Goal: Use online tool/utility: Utilize a website feature to perform a specific function

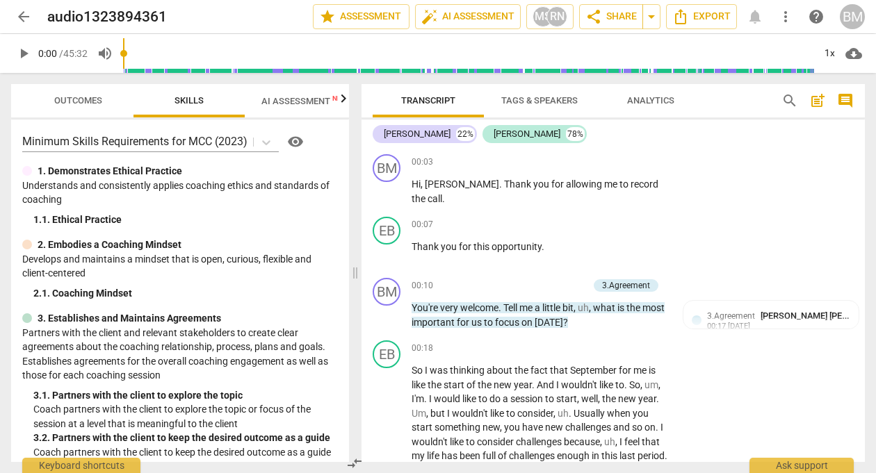
scroll to position [1074, 0]
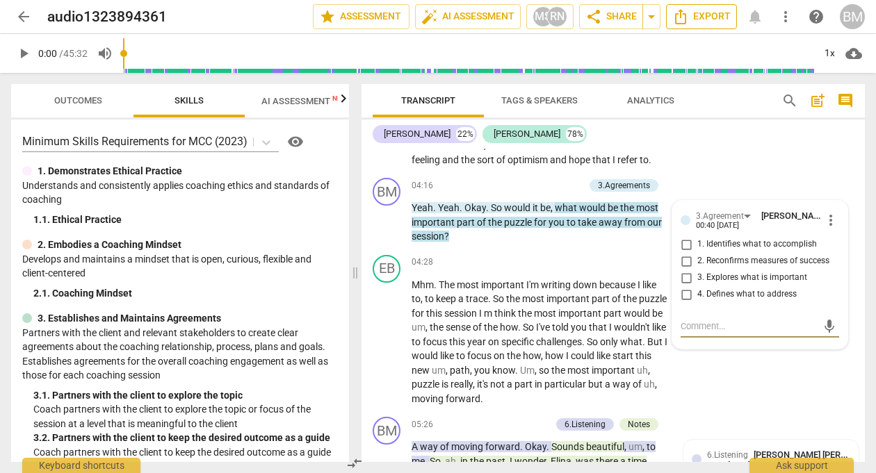
click at [718, 19] on span "Export" at bounding box center [701, 16] width 58 height 17
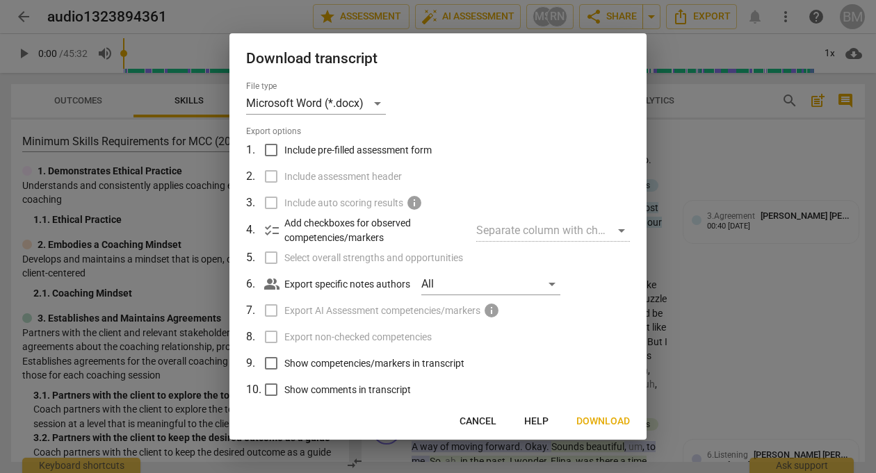
click at [478, 420] on span "Cancel" at bounding box center [477, 422] width 37 height 14
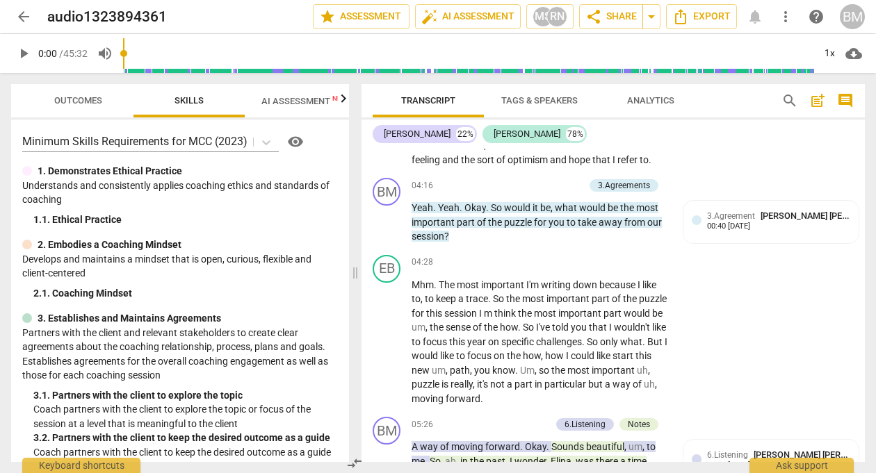
scroll to position [0, 0]
click at [851, 57] on span "cloud_download" at bounding box center [853, 53] width 17 height 17
click at [21, 19] on div at bounding box center [438, 236] width 876 height 473
click at [25, 15] on span "arrow_back" at bounding box center [23, 16] width 17 height 17
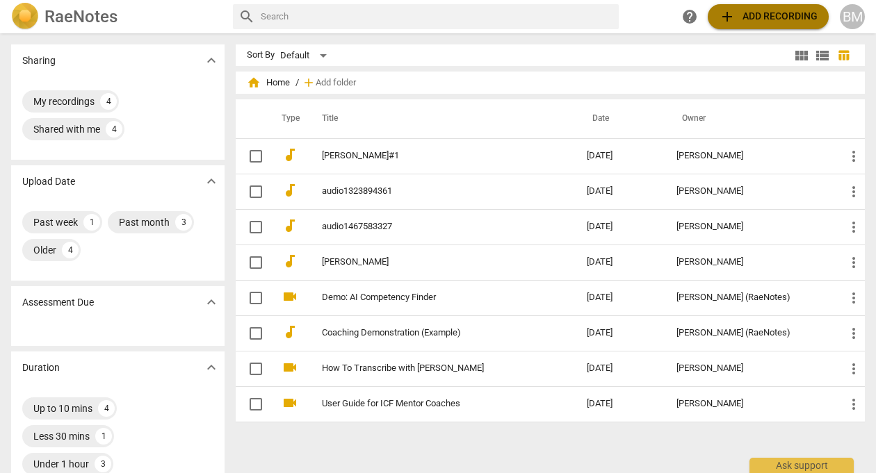
click at [803, 13] on span "add Add recording" at bounding box center [768, 16] width 99 height 17
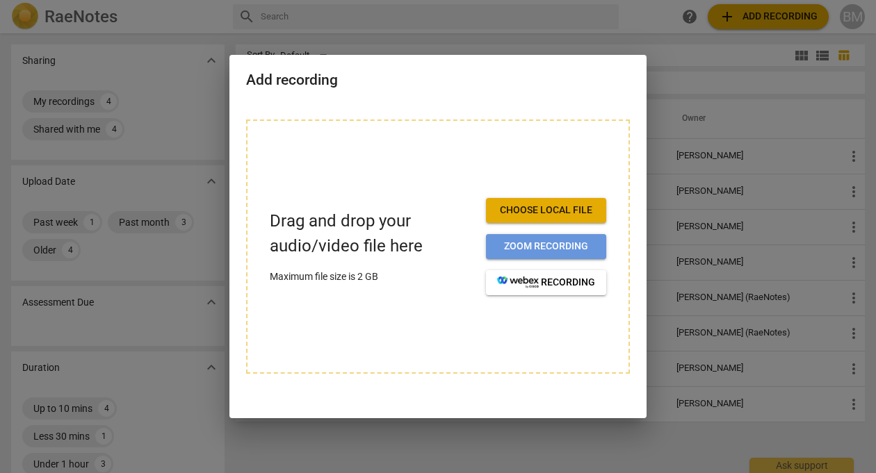
click at [570, 245] on span "Zoom recording" at bounding box center [546, 247] width 98 height 14
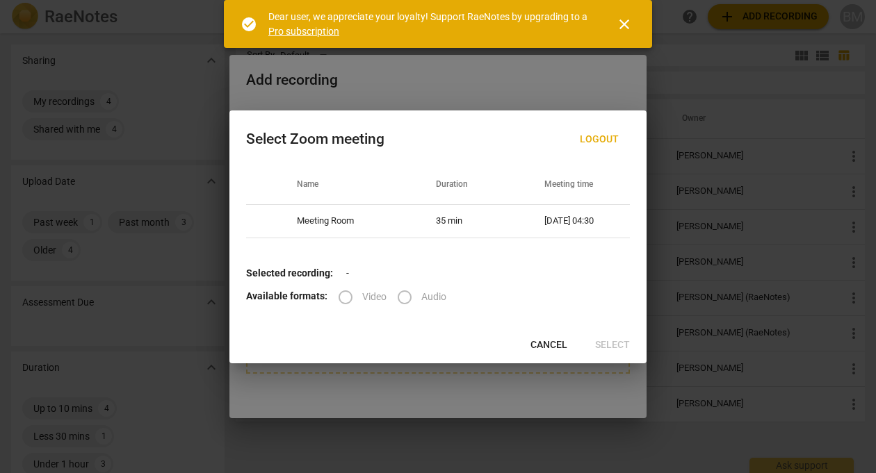
click at [623, 24] on span "close" at bounding box center [624, 24] width 17 height 17
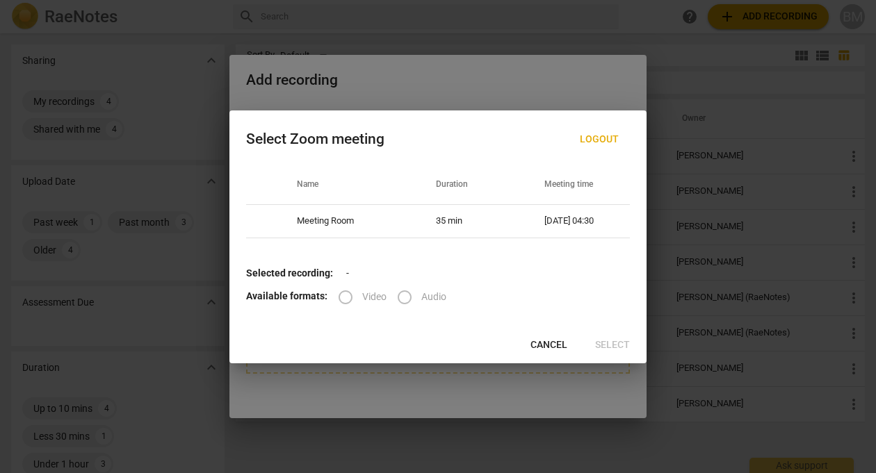
click at [545, 341] on span "Cancel" at bounding box center [548, 345] width 37 height 14
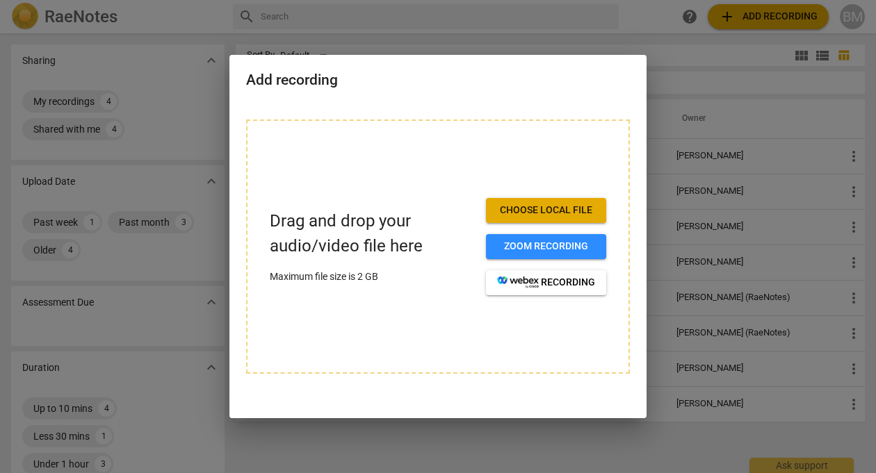
click at [539, 213] on span "Choose local file" at bounding box center [546, 211] width 98 height 14
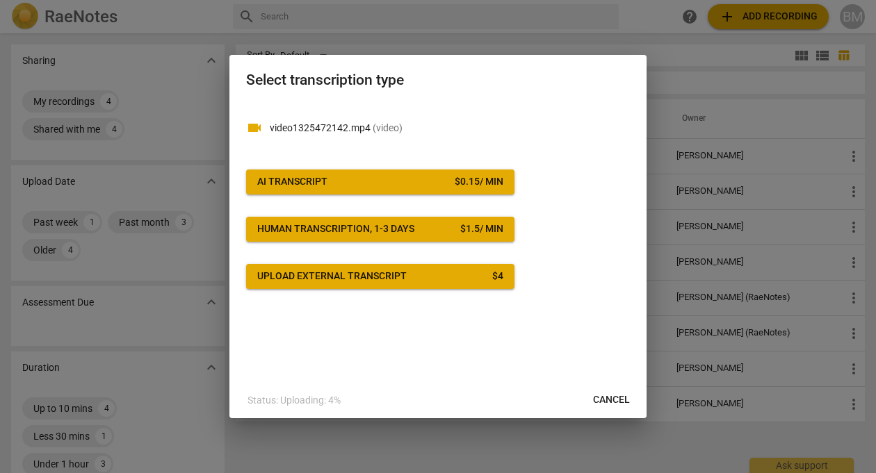
click at [315, 179] on div "AI Transcript" at bounding box center [292, 182] width 70 height 14
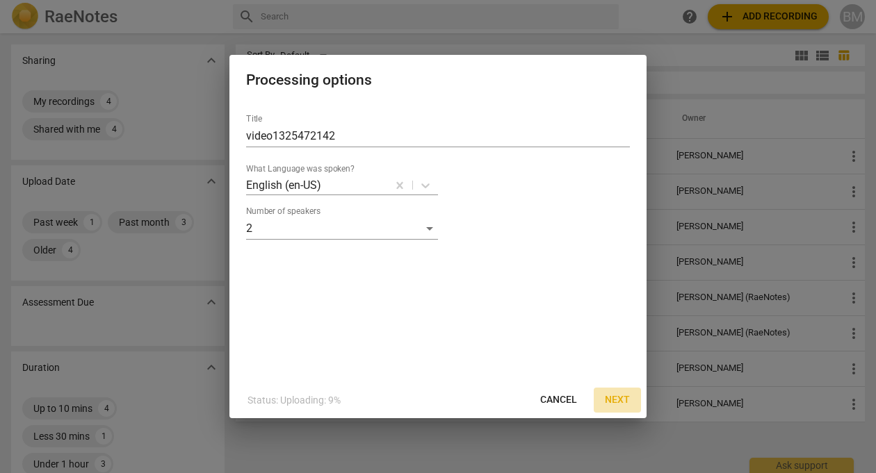
click at [616, 402] on span "Next" at bounding box center [617, 400] width 25 height 14
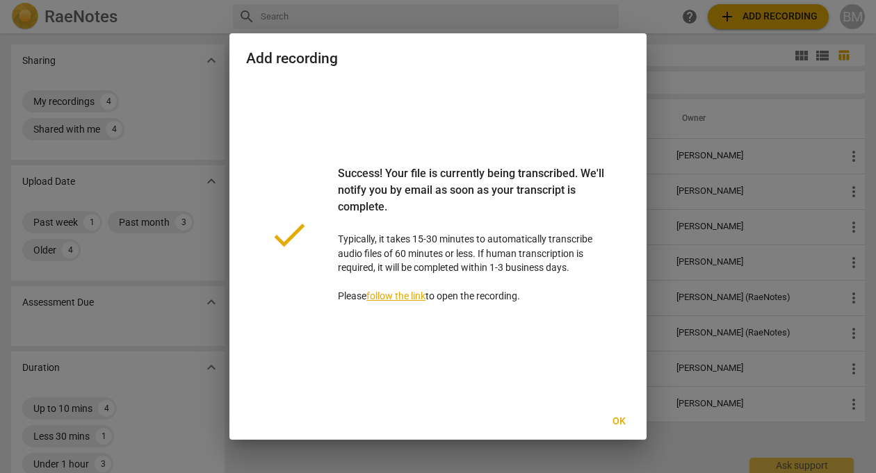
click at [622, 419] on span "Ok" at bounding box center [618, 422] width 22 height 14
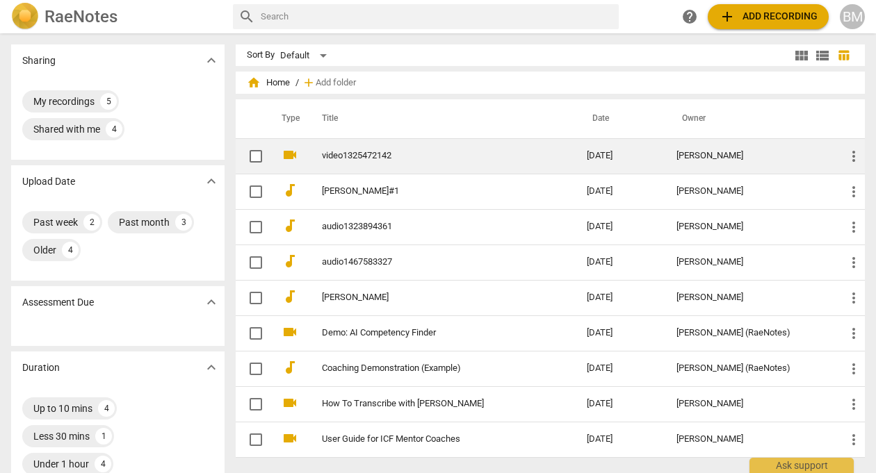
click at [356, 158] on link "video1325472142" at bounding box center [429, 156] width 215 height 10
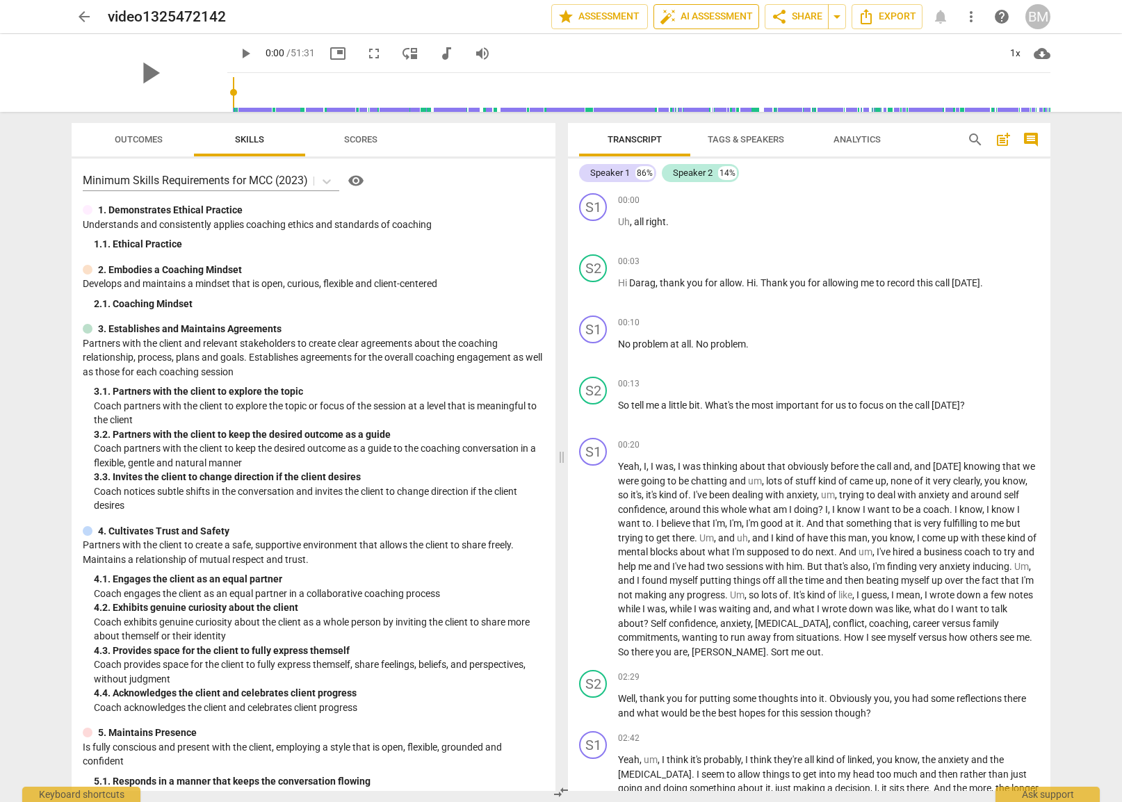
click at [699, 17] on span "auto_fix_high AI Assessment" at bounding box center [706, 16] width 93 height 17
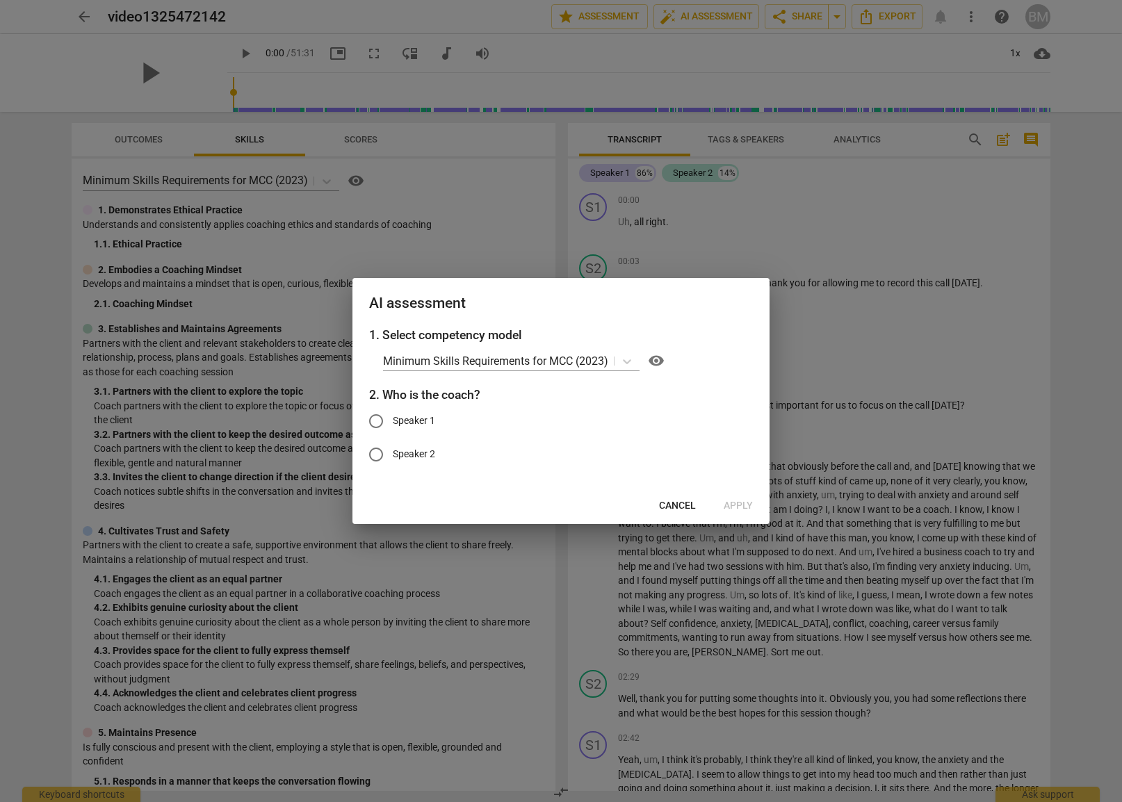
click at [683, 473] on span "Cancel" at bounding box center [677, 506] width 37 height 14
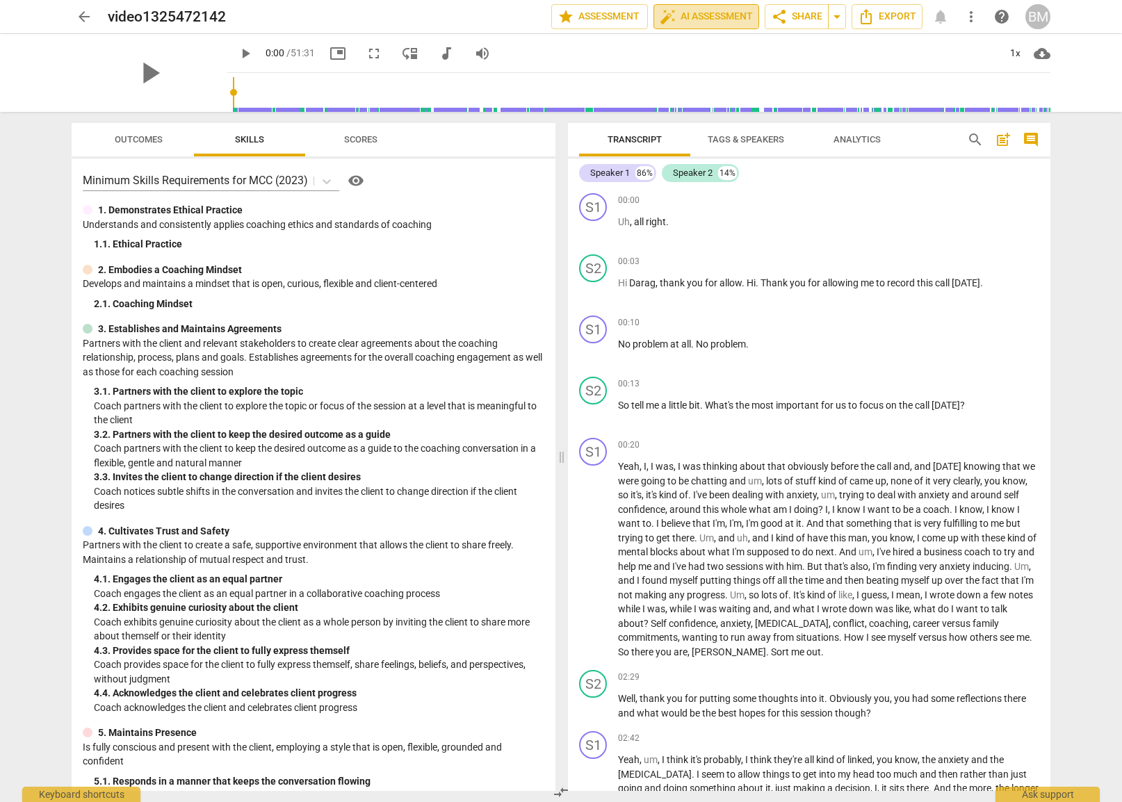
click at [720, 12] on span "auto_fix_high AI Assessment" at bounding box center [706, 16] width 93 height 17
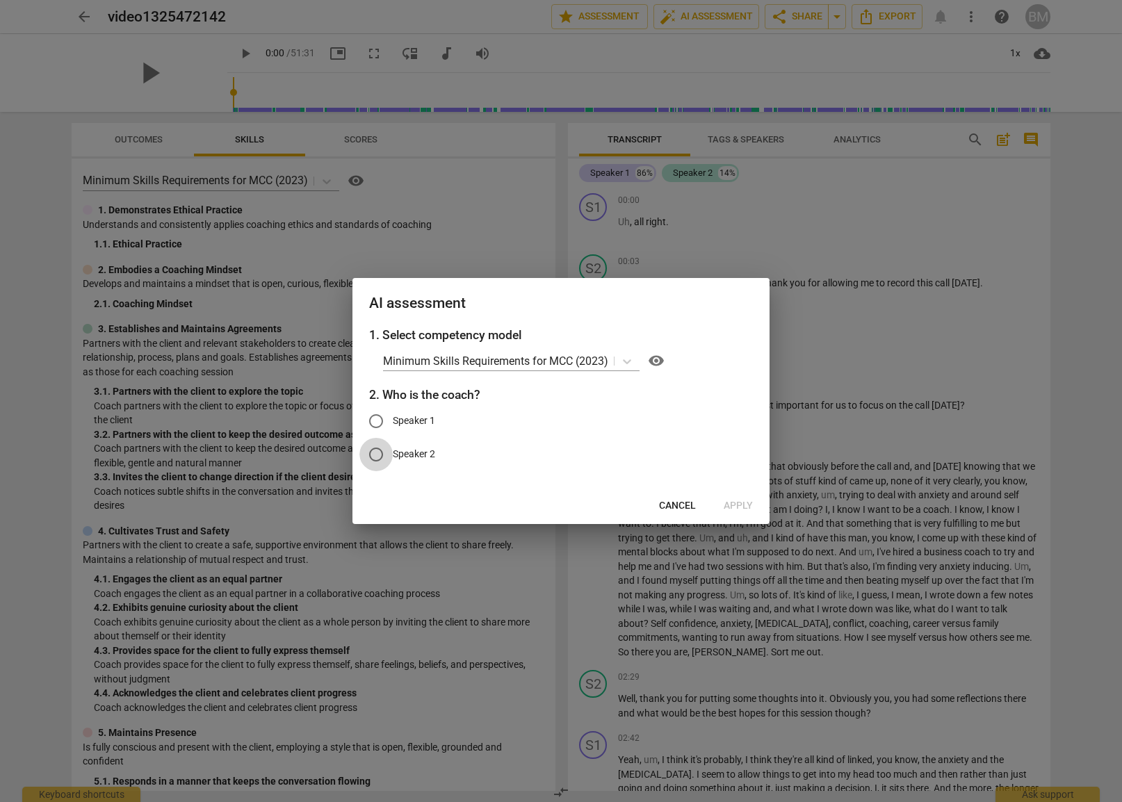
click at [381, 452] on input "Speaker 2" at bounding box center [375, 454] width 33 height 33
radio input "true"
click at [739, 473] on span "Apply" at bounding box center [738, 506] width 29 height 14
